Goal: Task Accomplishment & Management: Manage account settings

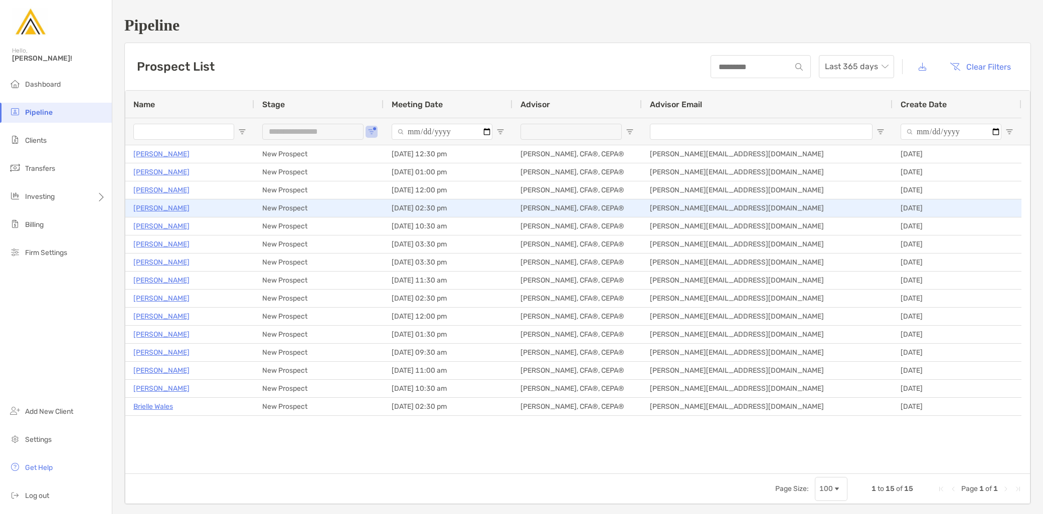
click at [179, 209] on p "Kayyden Kashier" at bounding box center [161, 208] width 56 height 13
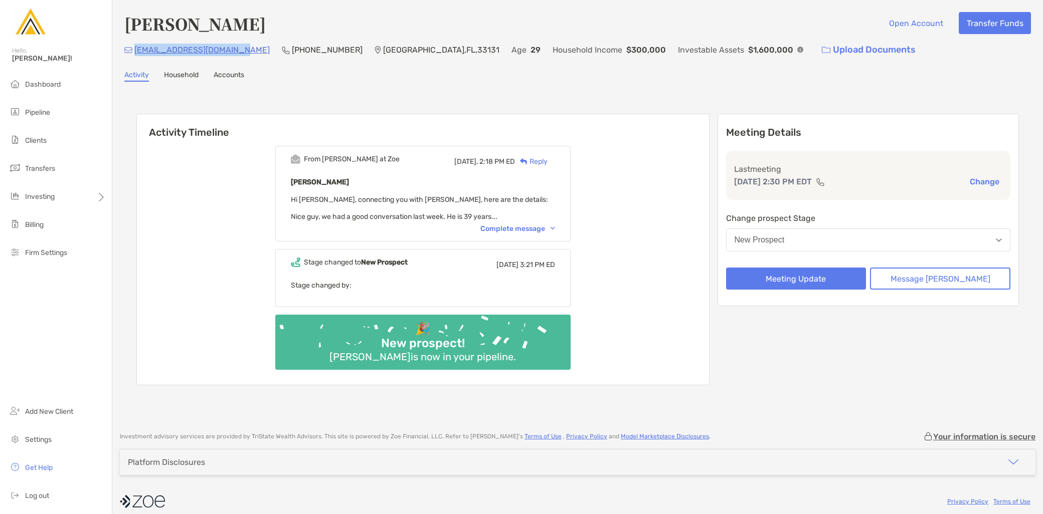
drag, startPoint x: 239, startPoint y: 48, endPoint x: 133, endPoint y: 49, distance: 105.8
click at [133, 49] on div "kayydenkashier@gmail.com (310) 729-5735 Miami , FL , 33131 Age 29 Household Inc…" at bounding box center [577, 50] width 906 height 22
copy p "kayydenkashier@gmail.com"
drag, startPoint x: 273, startPoint y: 26, endPoint x: 129, endPoint y: 28, distance: 143.9
click at [129, 28] on div "Kayyden Kashier Open Account Transfer Funds" at bounding box center [577, 23] width 906 height 23
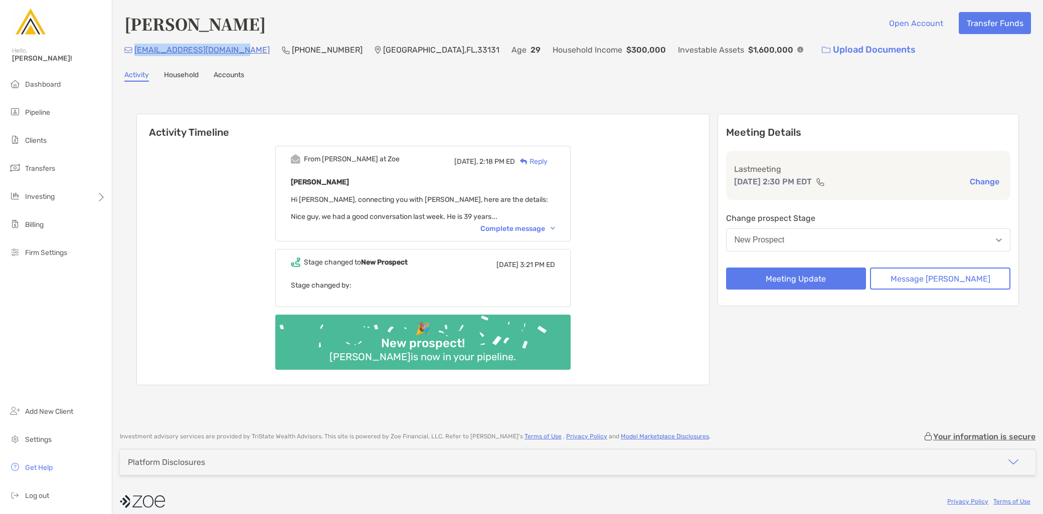
copy h4 "Kayyden Kashier"
click at [821, 238] on button "New Prospect" at bounding box center [868, 240] width 285 height 23
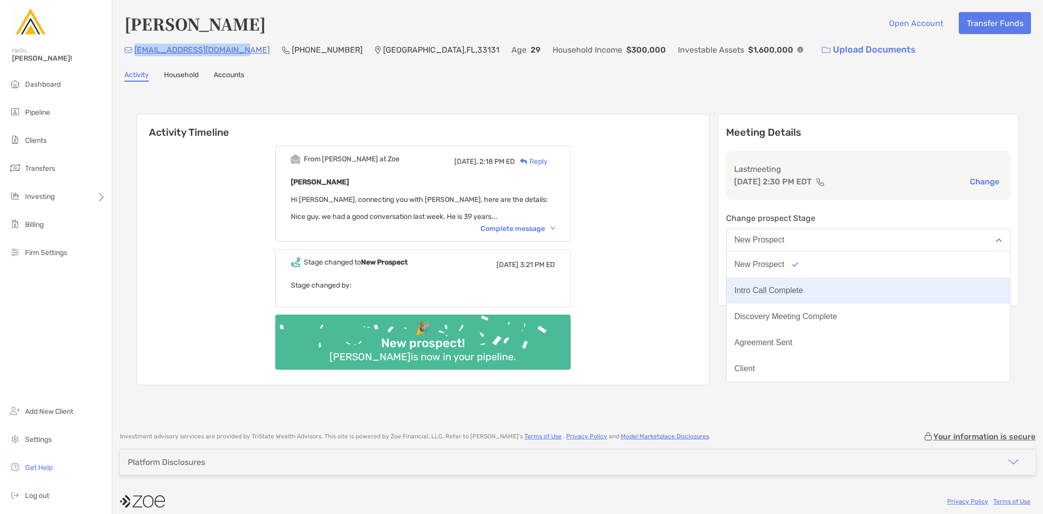
click at [820, 284] on button "Intro Call Complete" at bounding box center [868, 291] width 284 height 26
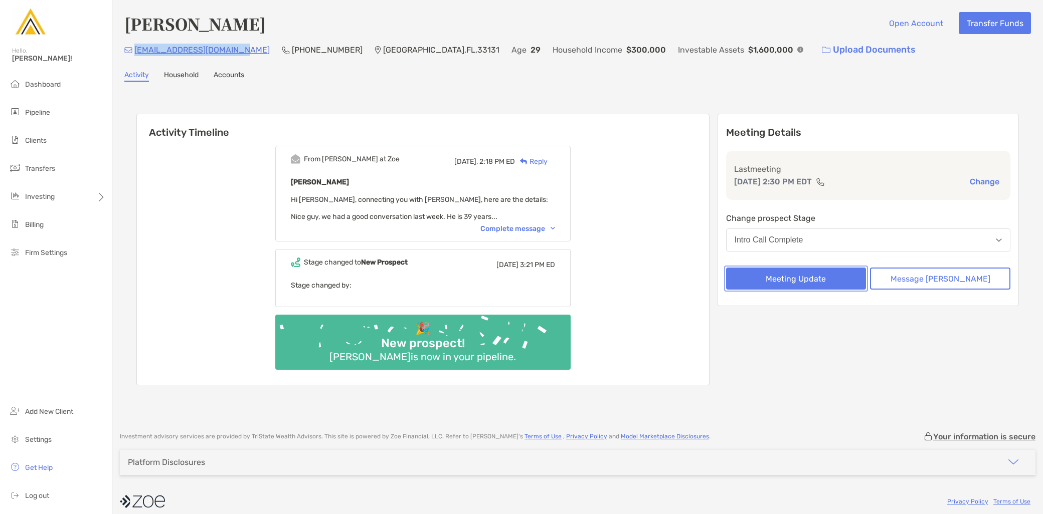
click at [813, 279] on button "Meeting Update" at bounding box center [796, 279] width 140 height 22
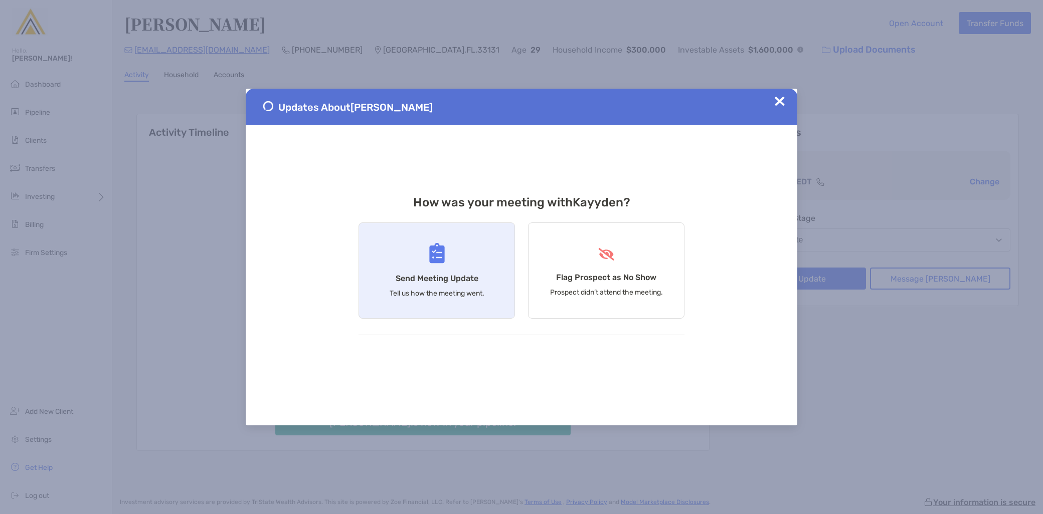
click at [477, 302] on div "Send Meeting Update Tell us how the meeting went." at bounding box center [436, 271] width 156 height 96
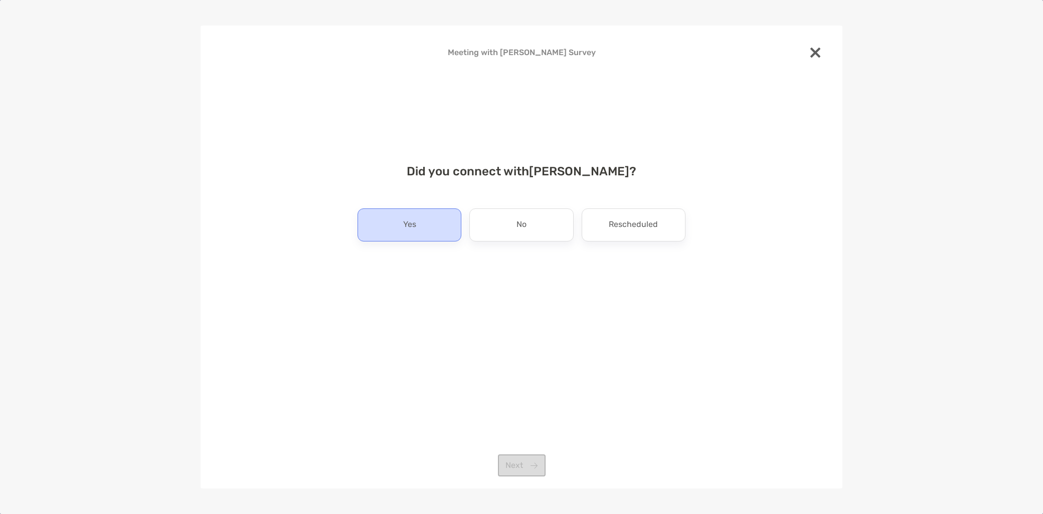
click at [430, 227] on div "Yes" at bounding box center [409, 225] width 104 height 33
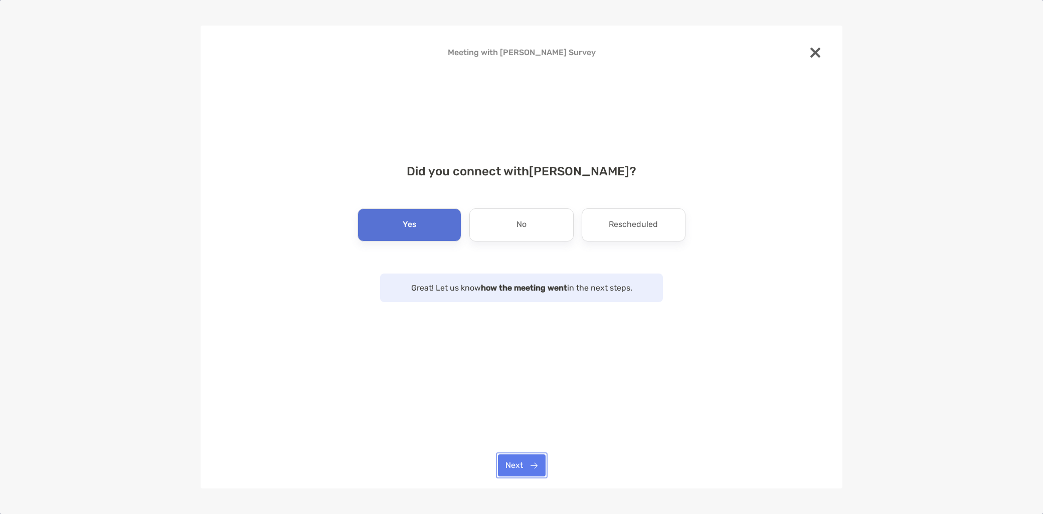
click at [519, 469] on button "Next" at bounding box center [522, 466] width 48 height 22
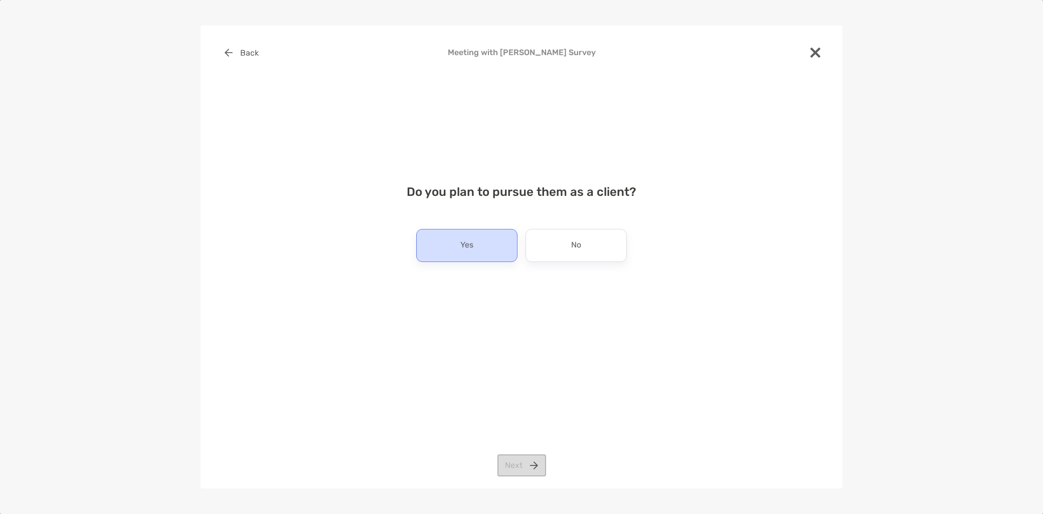
click at [468, 241] on p "Yes" at bounding box center [466, 246] width 13 height 16
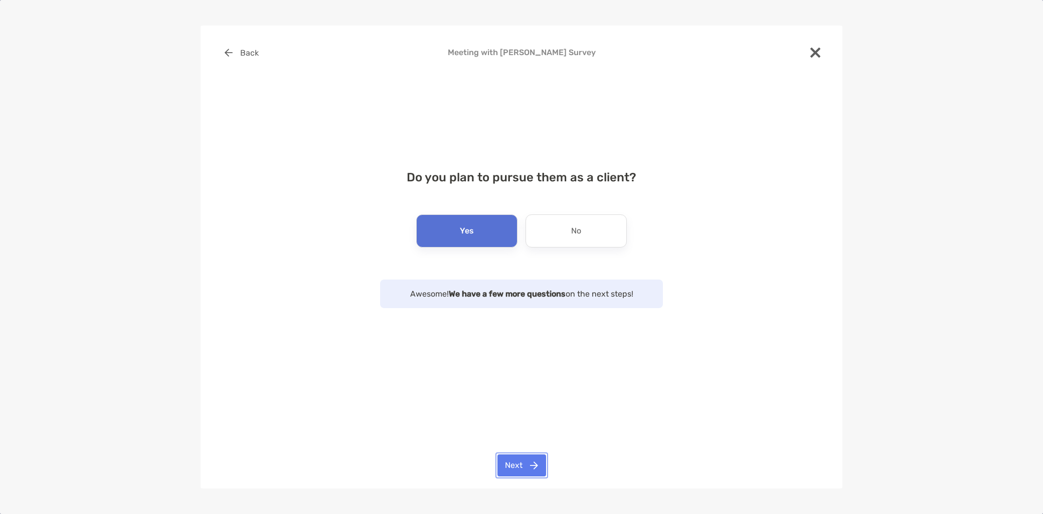
click at [519, 471] on button "Next" at bounding box center [521, 466] width 49 height 22
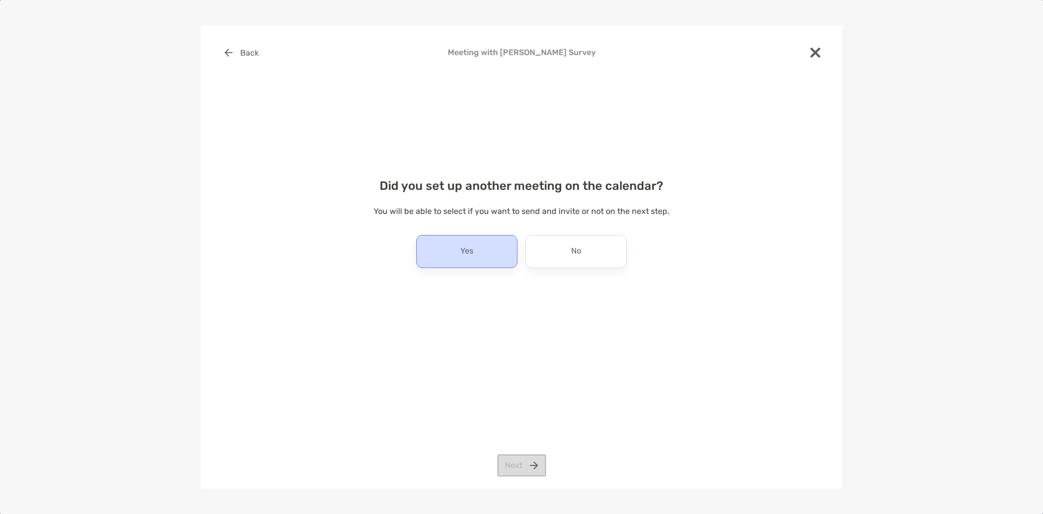
click at [449, 254] on div "Yes" at bounding box center [466, 251] width 101 height 33
click at [525, 466] on button "Next" at bounding box center [521, 466] width 49 height 22
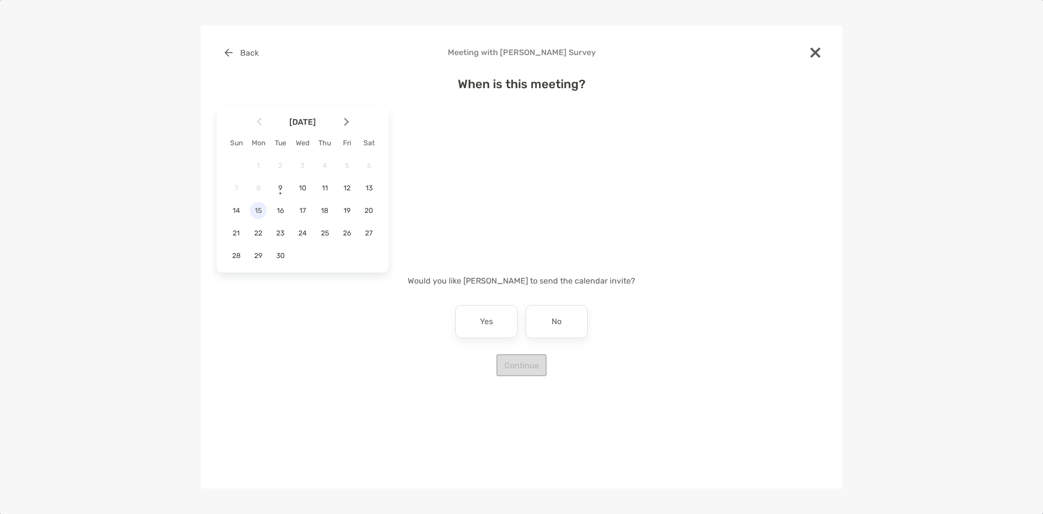
click at [257, 210] on span "15" at bounding box center [258, 211] width 17 height 9
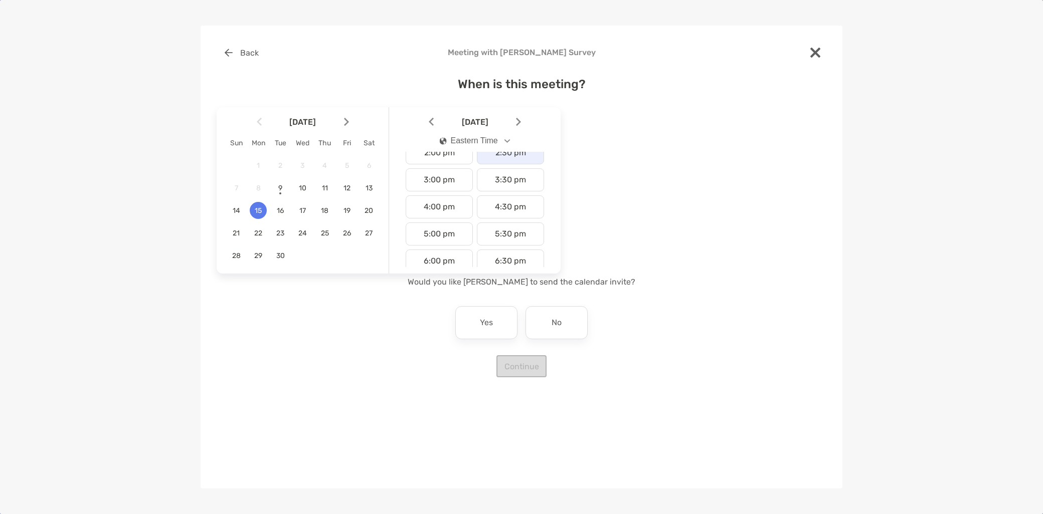
click at [509, 160] on div "2:30 pm" at bounding box center [510, 152] width 67 height 23
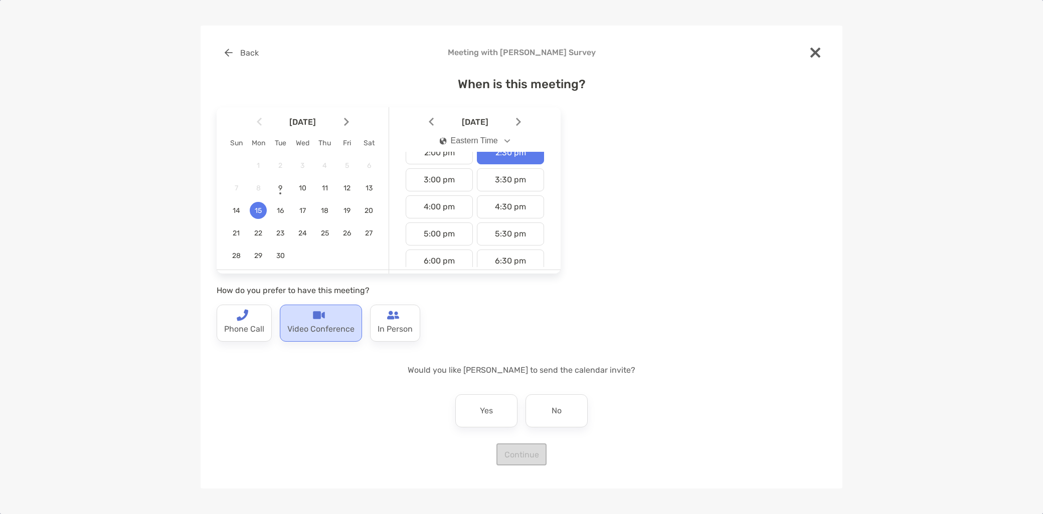
click at [322, 334] on p "Video Conference" at bounding box center [320, 329] width 67 height 16
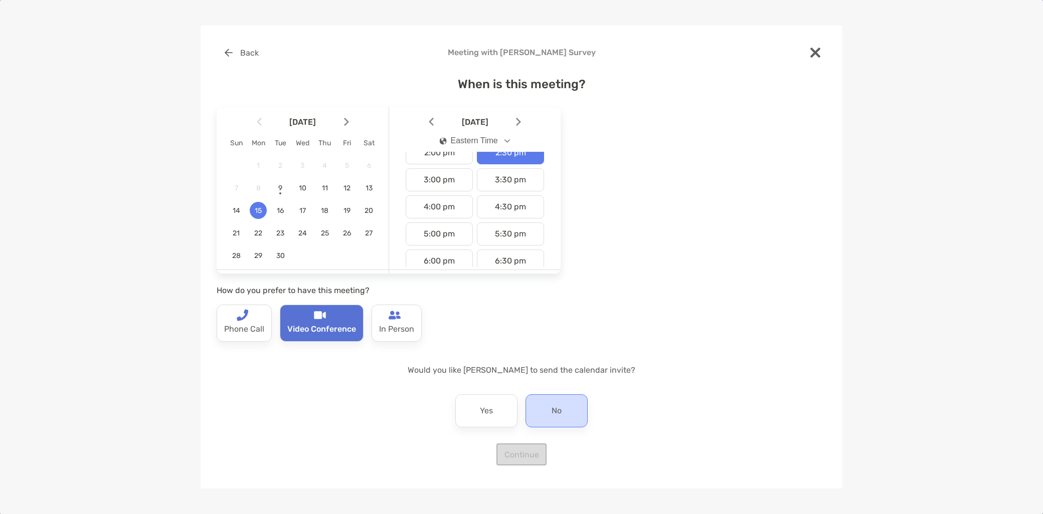
click at [561, 412] on p "No" at bounding box center [556, 411] width 10 height 16
click at [529, 463] on button "Continue" at bounding box center [521, 455] width 50 height 22
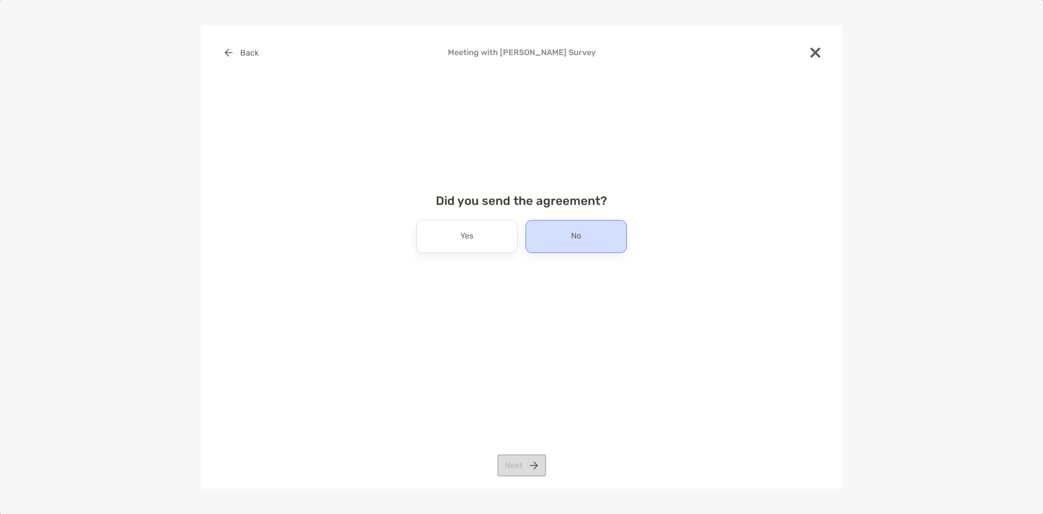
click at [598, 246] on div "No" at bounding box center [575, 236] width 101 height 33
click at [527, 476] on button "Next" at bounding box center [521, 466] width 49 height 22
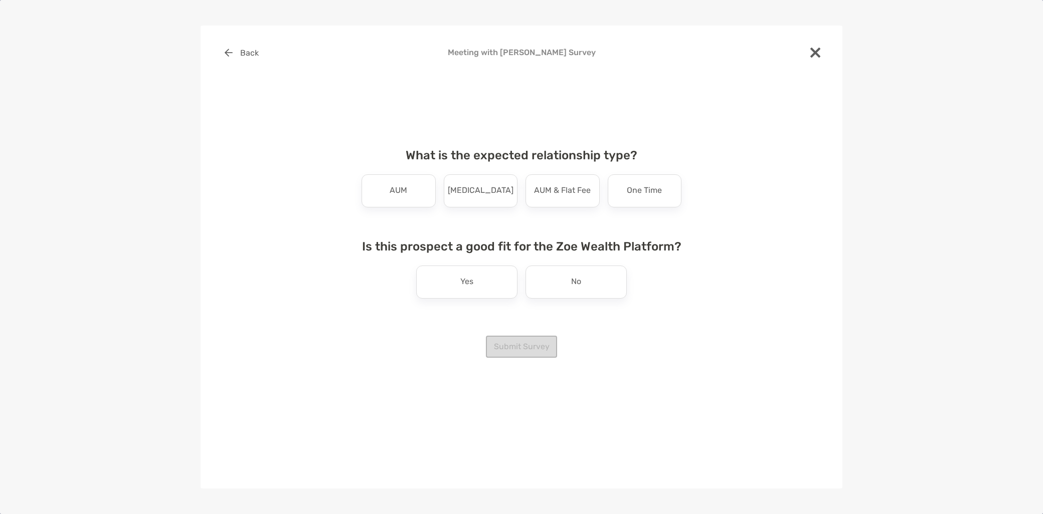
click at [395, 210] on div "What is the expected relationship type? AUM Retainer AUM & Flat Fee One Time Is…" at bounding box center [521, 233] width 336 height 194
click at [394, 199] on div "AUM" at bounding box center [398, 190] width 74 height 33
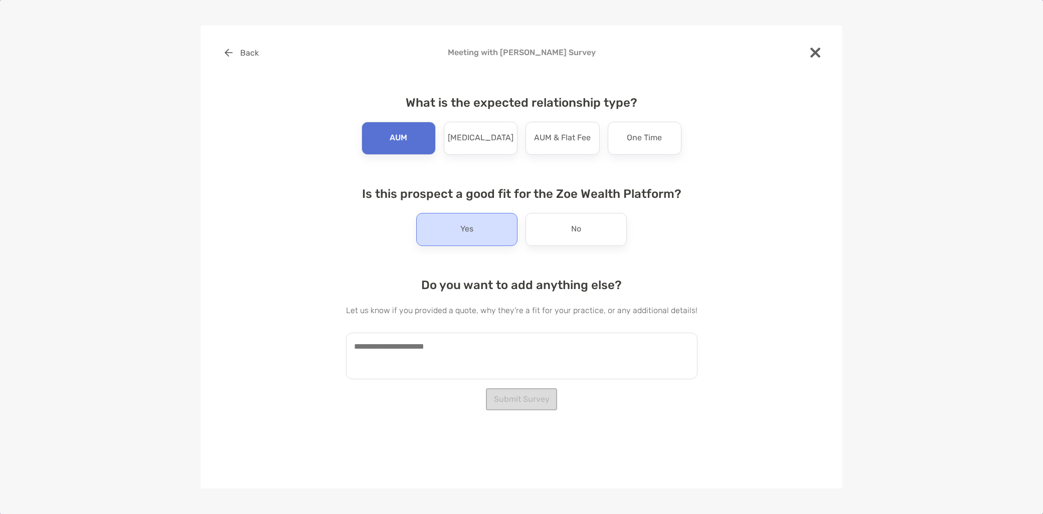
click at [461, 236] on p "Yes" at bounding box center [466, 230] width 13 height 16
click at [423, 364] on textarea at bounding box center [521, 356] width 351 height 47
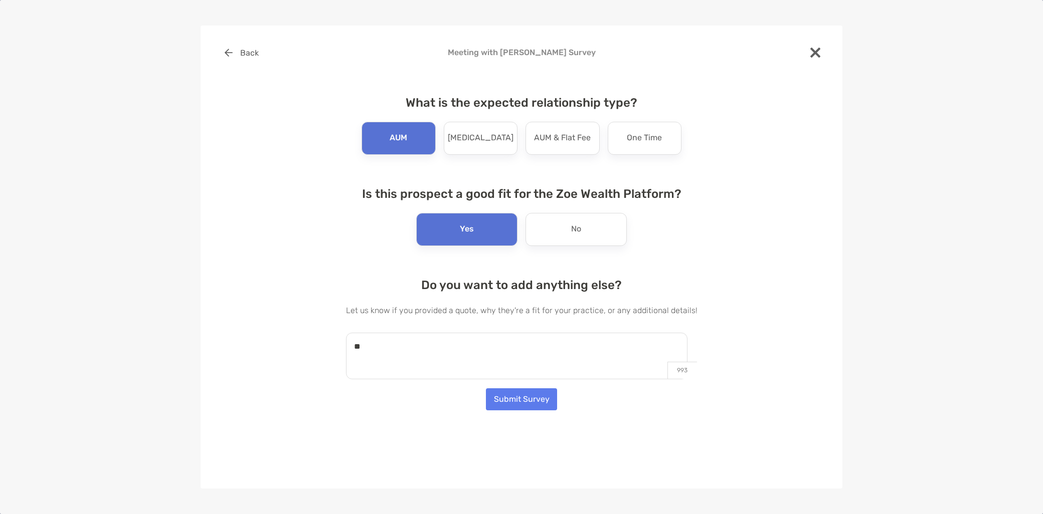
type textarea "*"
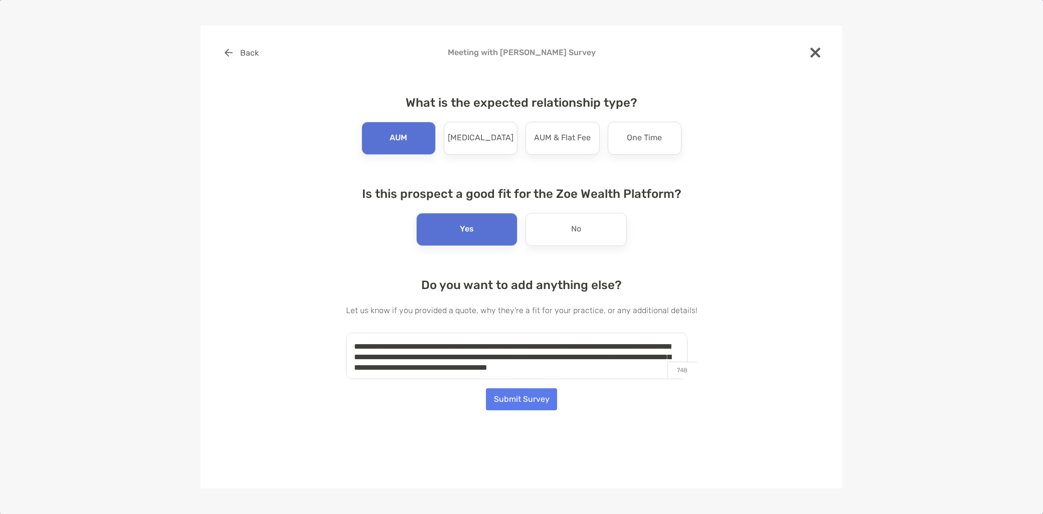
scroll to position [4, 0]
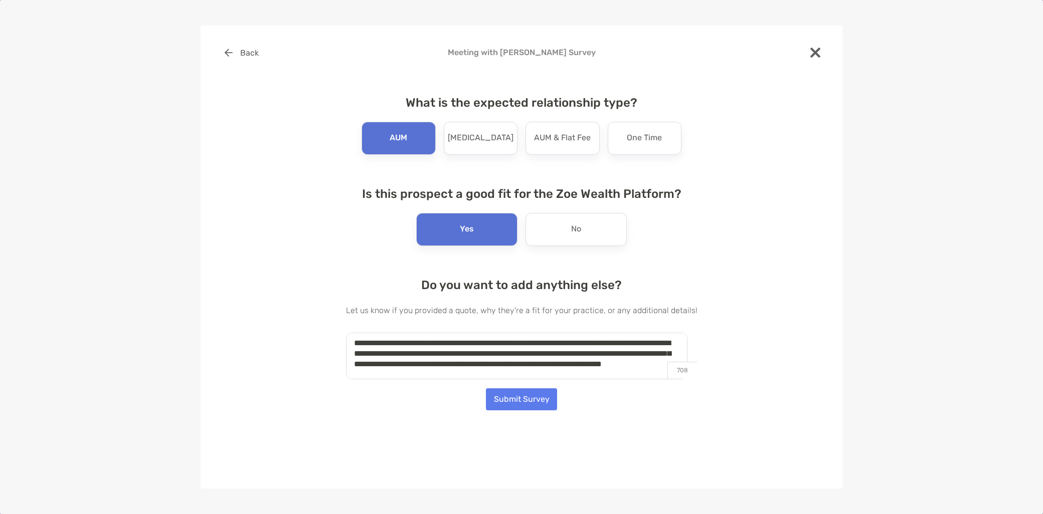
type textarea "**********"
click at [532, 404] on button "Submit Survey" at bounding box center [521, 399] width 71 height 22
